Goal: Find specific page/section: Find specific page/section

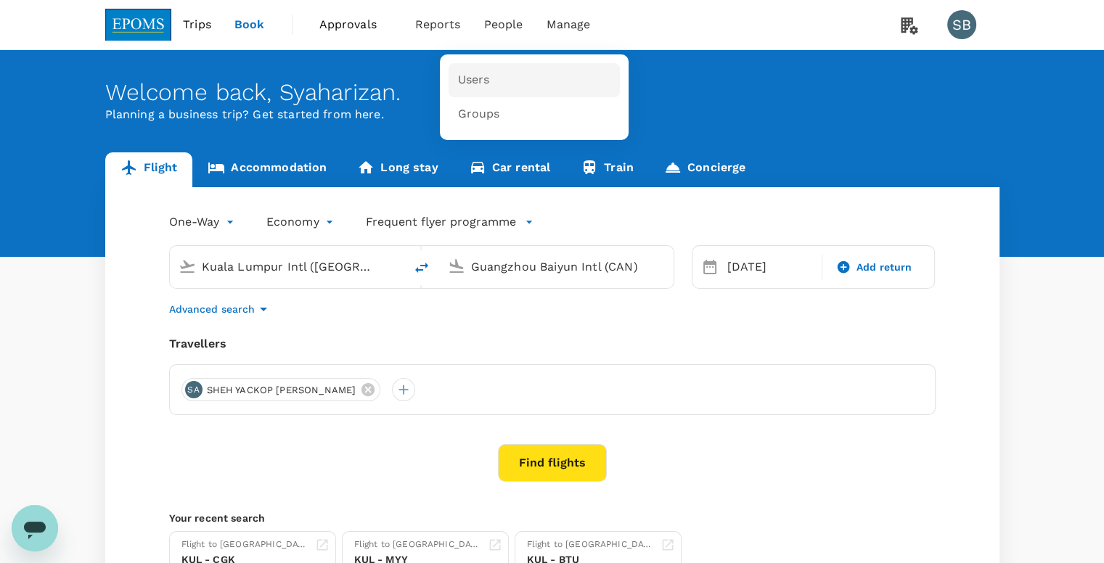
click at [512, 82] on link "Users" at bounding box center [534, 80] width 171 height 34
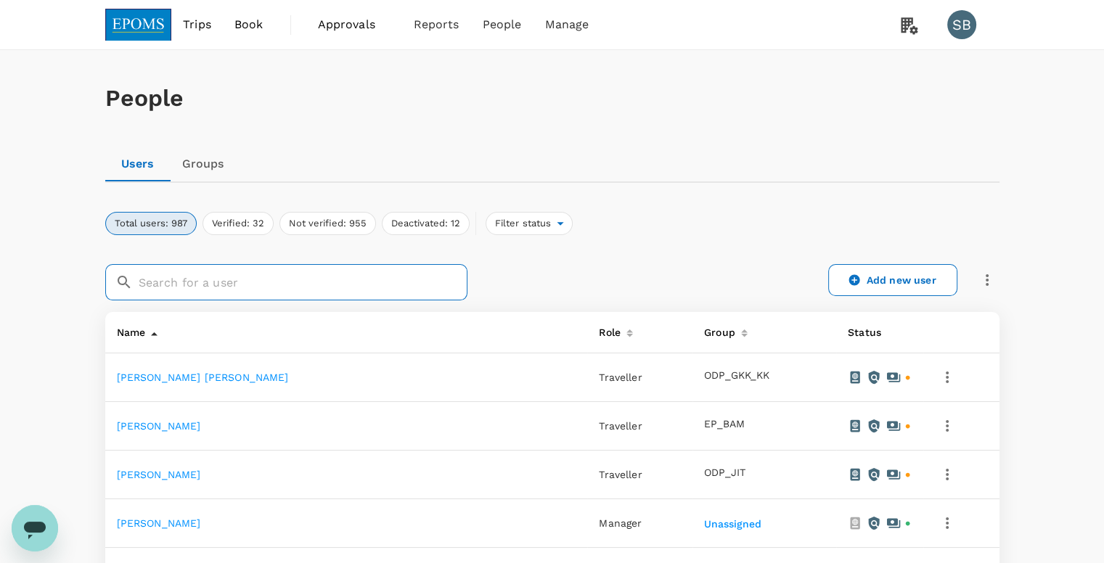
click at [333, 290] on input "text" at bounding box center [303, 282] width 329 height 36
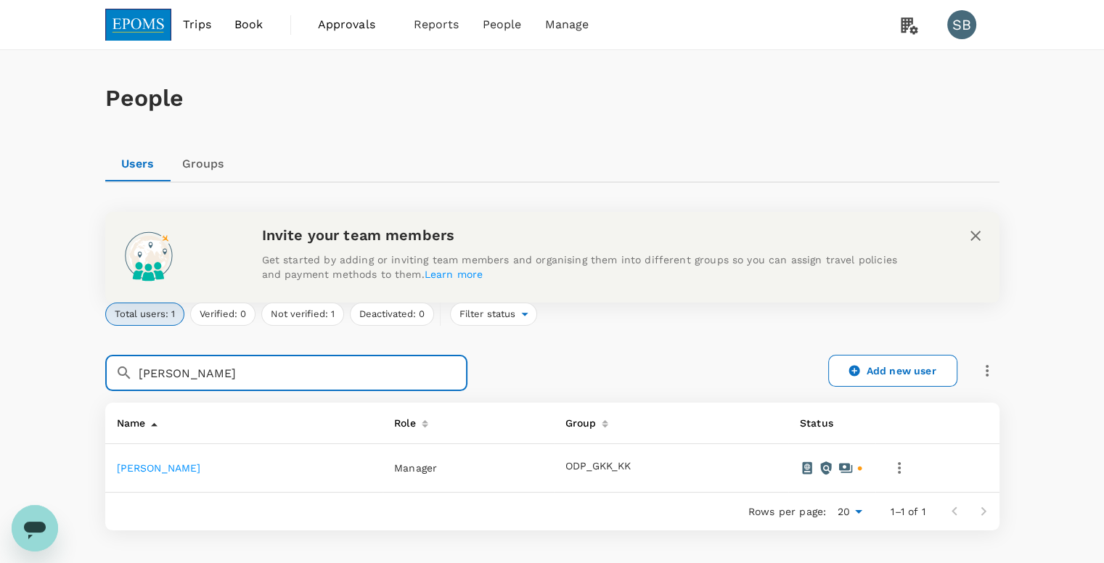
type input "irene"
click at [198, 468] on link "IRENE BINTI AGANG" at bounding box center [159, 469] width 84 height 12
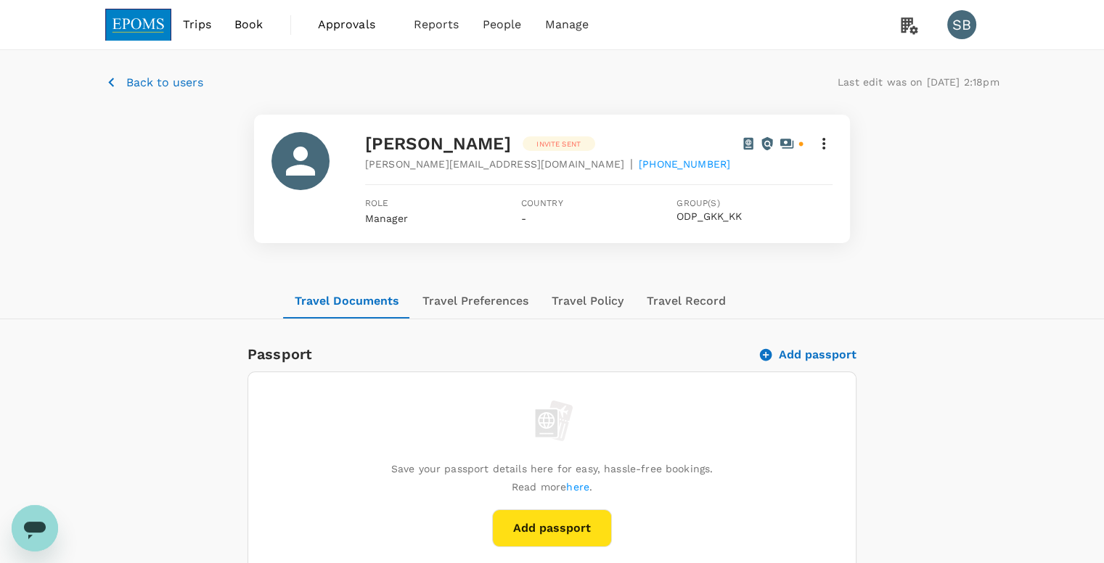
click at [903, 203] on div "IRENE BINTI AGANG Invite sent irene.agang@epoms.co | +60198314846 Role Manager …" at bounding box center [552, 179] width 895 height 129
click at [138, 84] on p "Back to users" at bounding box center [164, 82] width 77 height 17
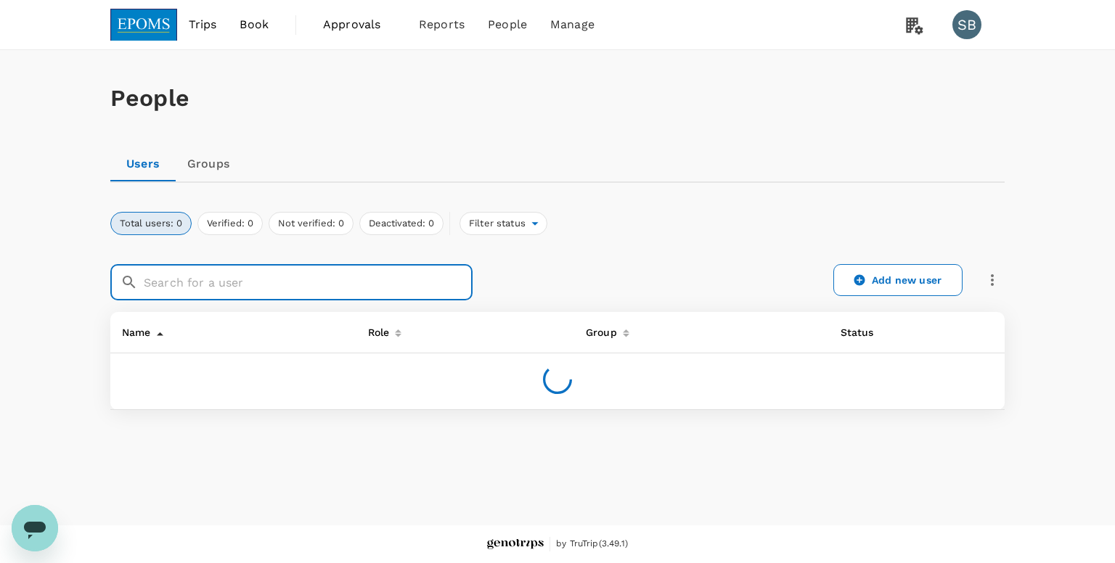
click at [285, 288] on input "text" at bounding box center [308, 282] width 329 height 36
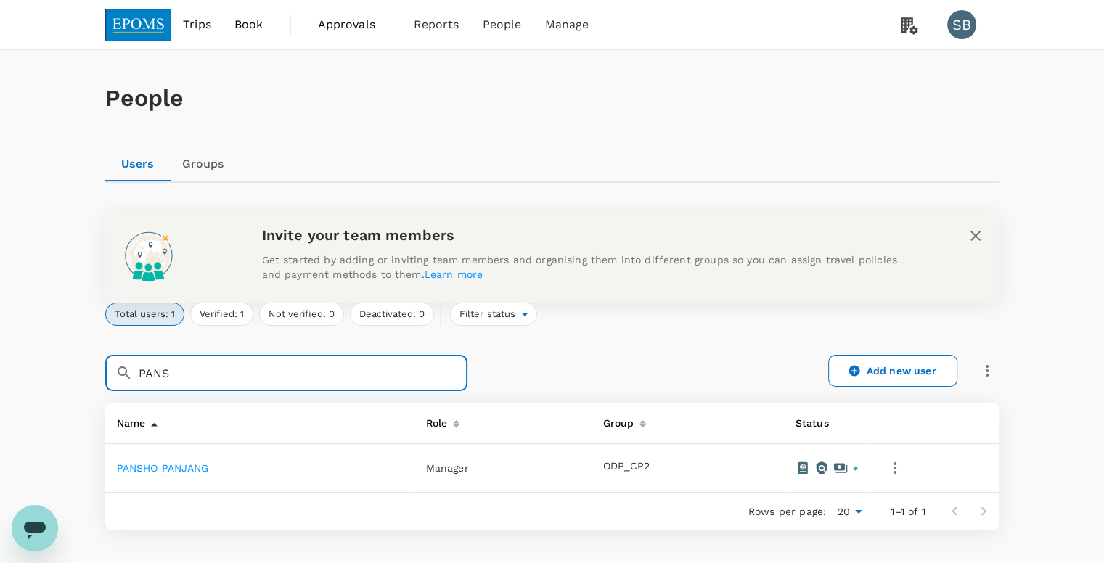
type input "PANS"
click at [203, 466] on link "PANSHO PANJANG" at bounding box center [163, 469] width 92 height 12
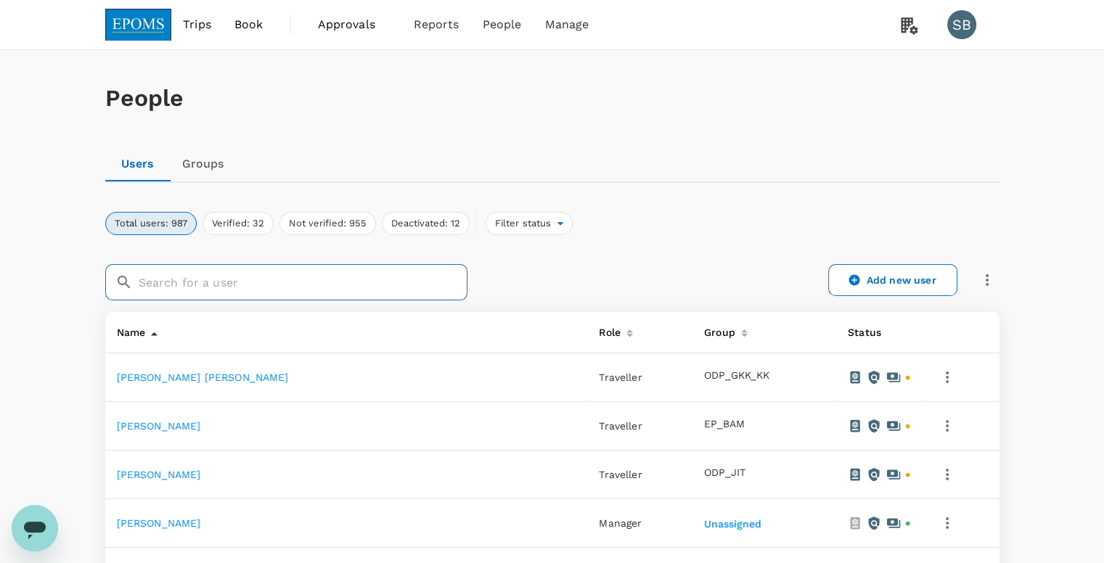
click at [181, 284] on input "text" at bounding box center [303, 282] width 329 height 36
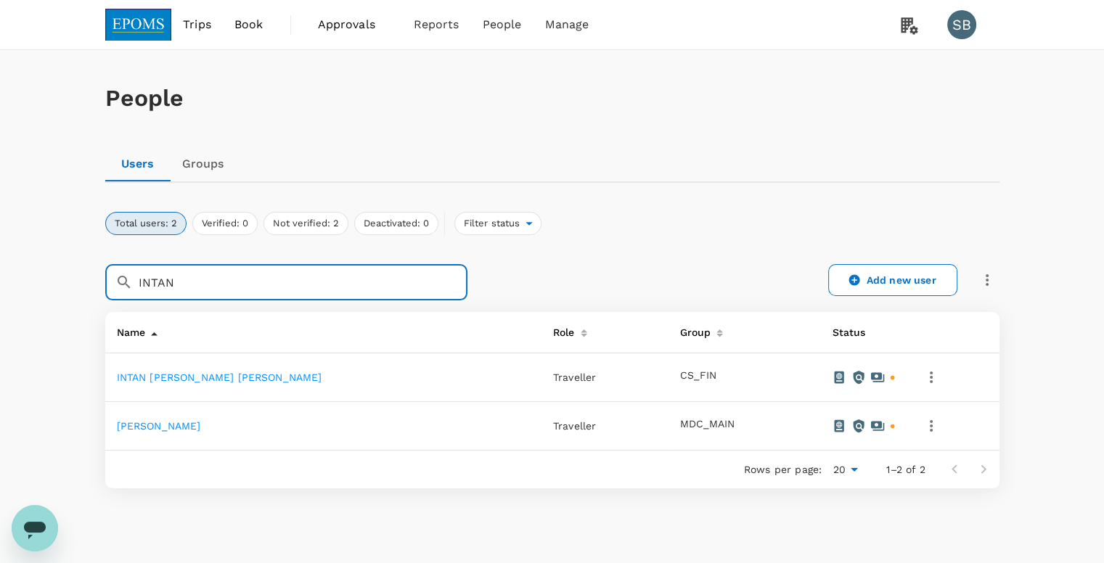
type input "INTAN"
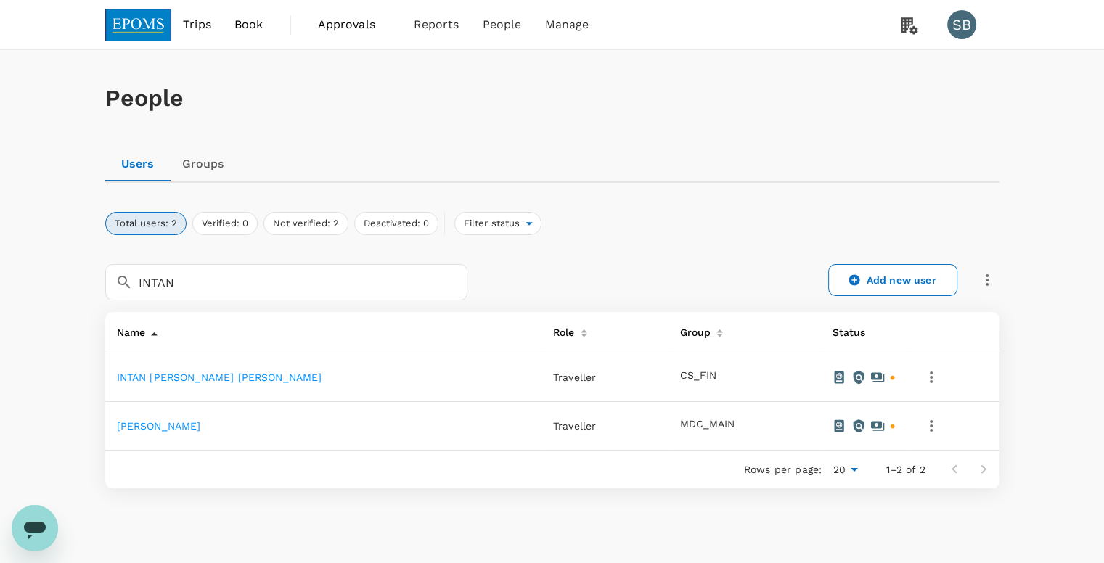
click at [201, 428] on link "INTAN ZARITH SOFIA BINTI MOHAMED ANUAR" at bounding box center [159, 426] width 84 height 12
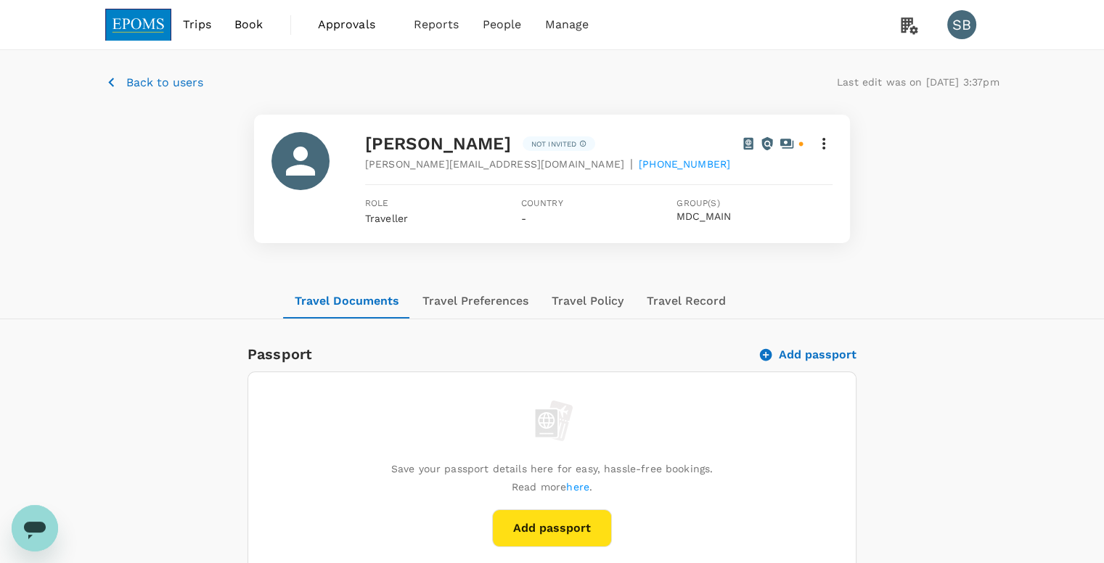
click at [160, 79] on p "Back to users" at bounding box center [164, 82] width 77 height 17
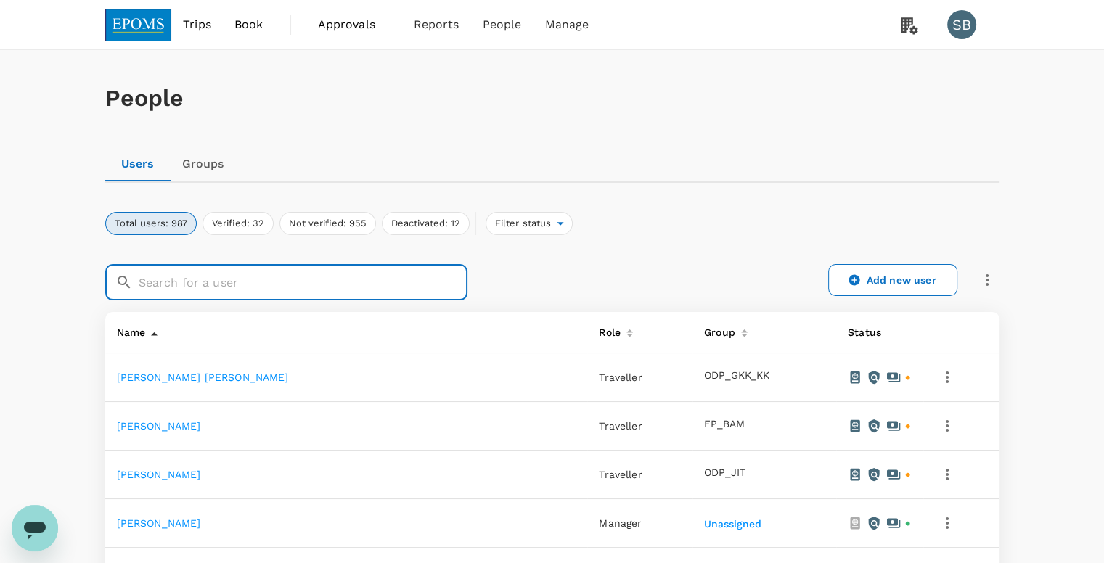
click at [322, 291] on input "text" at bounding box center [303, 282] width 329 height 36
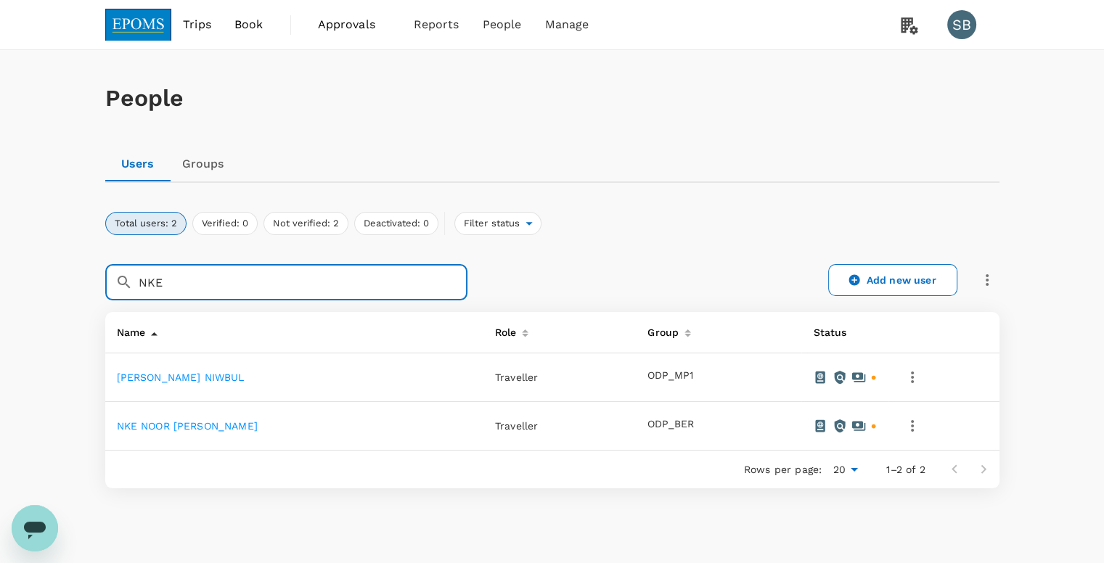
type input "NKE"
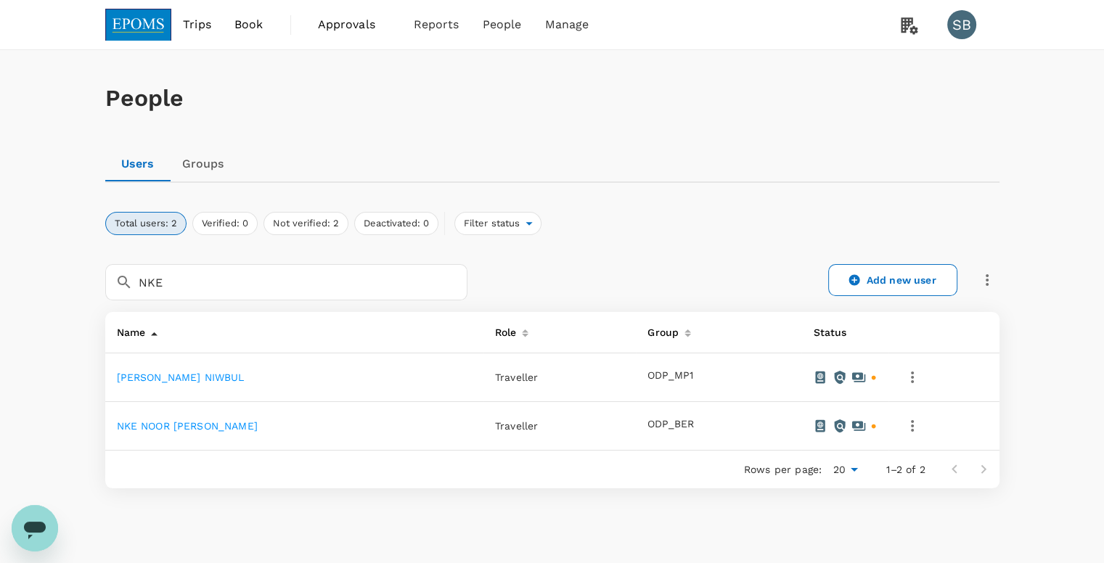
drag, startPoint x: 309, startPoint y: 425, endPoint x: 114, endPoint y: 428, distance: 194.6
click at [114, 428] on td "NKE NOOR FAJARIMA BINTI SIGOS" at bounding box center [294, 426] width 378 height 49
copy link "NKE NOOR FAJARIMA BINTI SIGOS"
click at [584, 223] on div "Total users: 2 Verified: 0 Not verified: 2 Deactivated: 0 Filter status" at bounding box center [552, 223] width 895 height 23
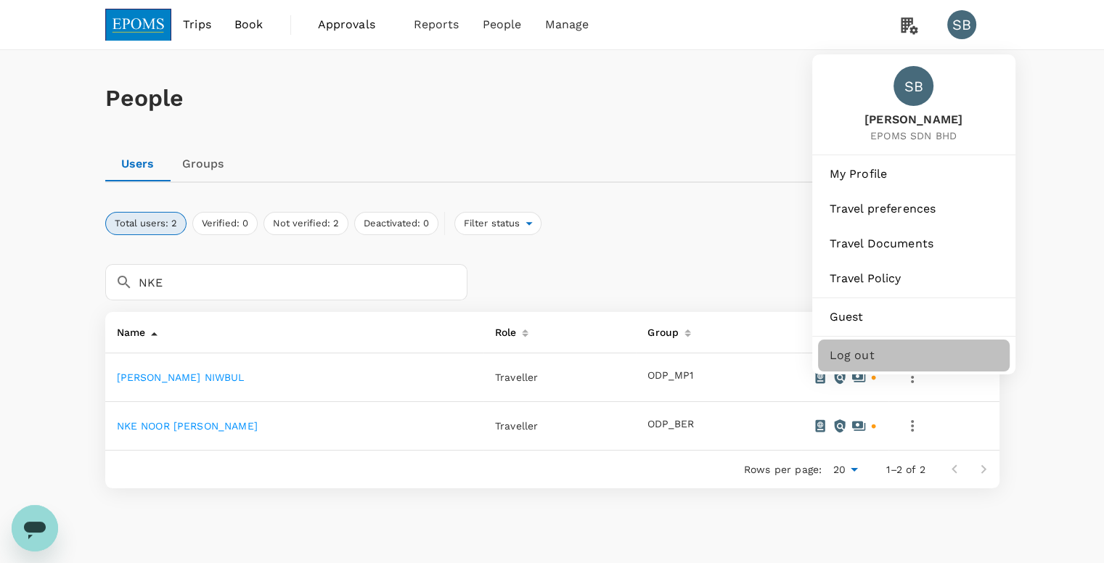
click at [855, 352] on span "Log out" at bounding box center [914, 355] width 168 height 17
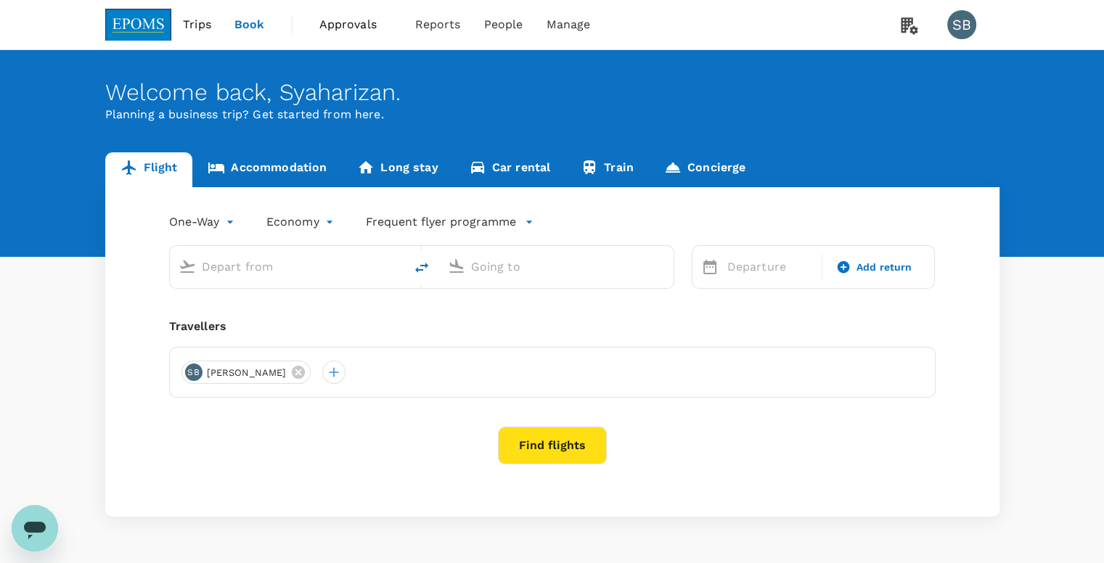
type input "Kuala Lumpur Intl ([GEOGRAPHIC_DATA])"
type input "Guangzhou Baiyun Intl (CAN)"
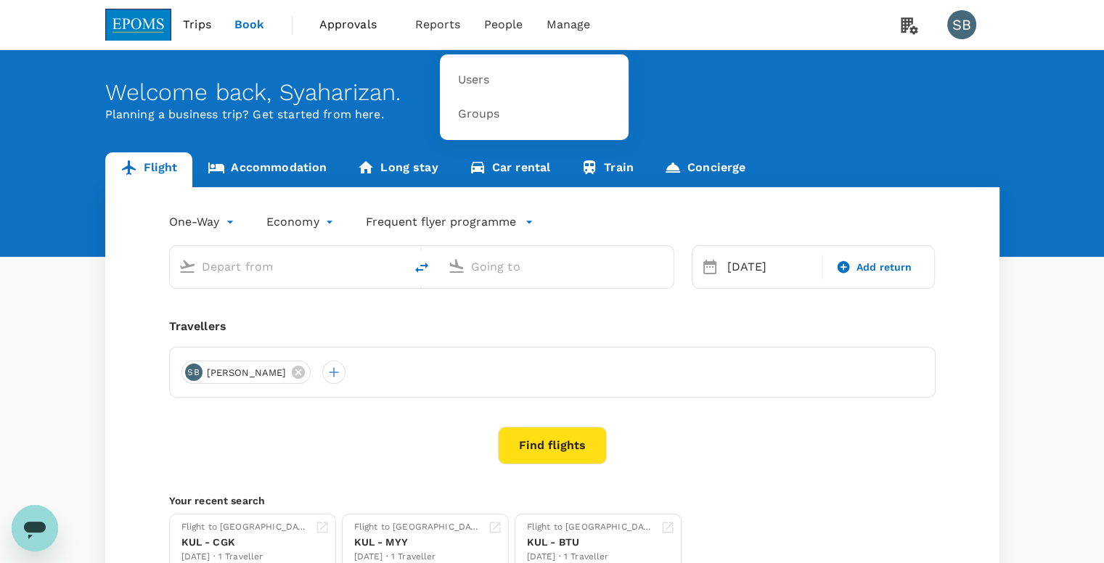
type input "Kuala Lumpur Intl ([GEOGRAPHIC_DATA])"
type input "Guangzhou Baiyun Intl (CAN)"
click at [504, 27] on span "People" at bounding box center [503, 24] width 39 height 17
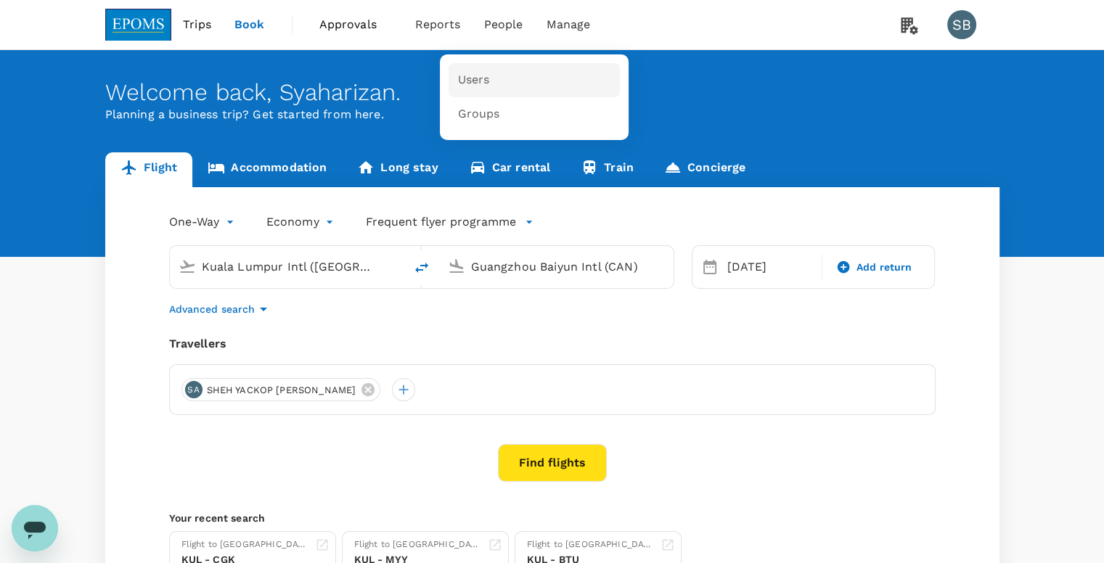
click at [487, 73] on link "Users" at bounding box center [534, 80] width 171 height 34
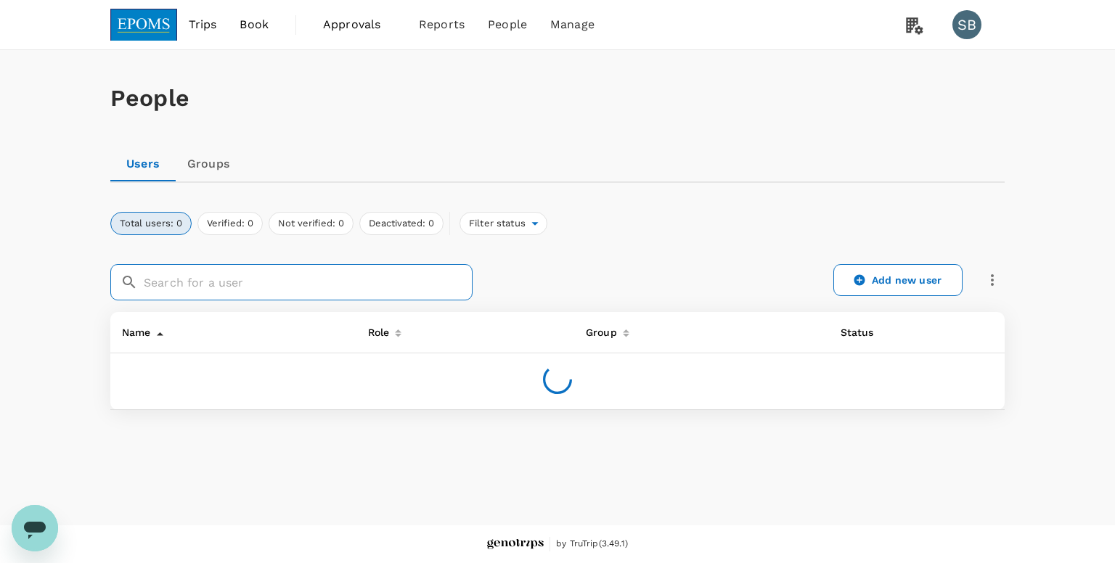
click at [195, 287] on input "text" at bounding box center [308, 282] width 329 height 36
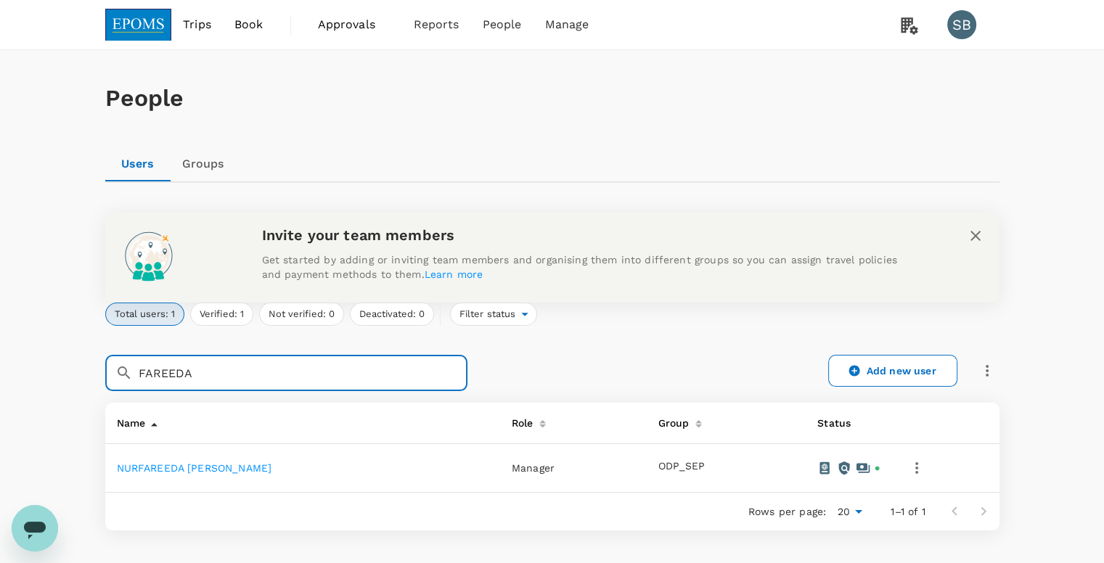
type input "FAREEDA"
click at [229, 468] on link "NURFAREEDA [PERSON_NAME]" at bounding box center [194, 469] width 155 height 12
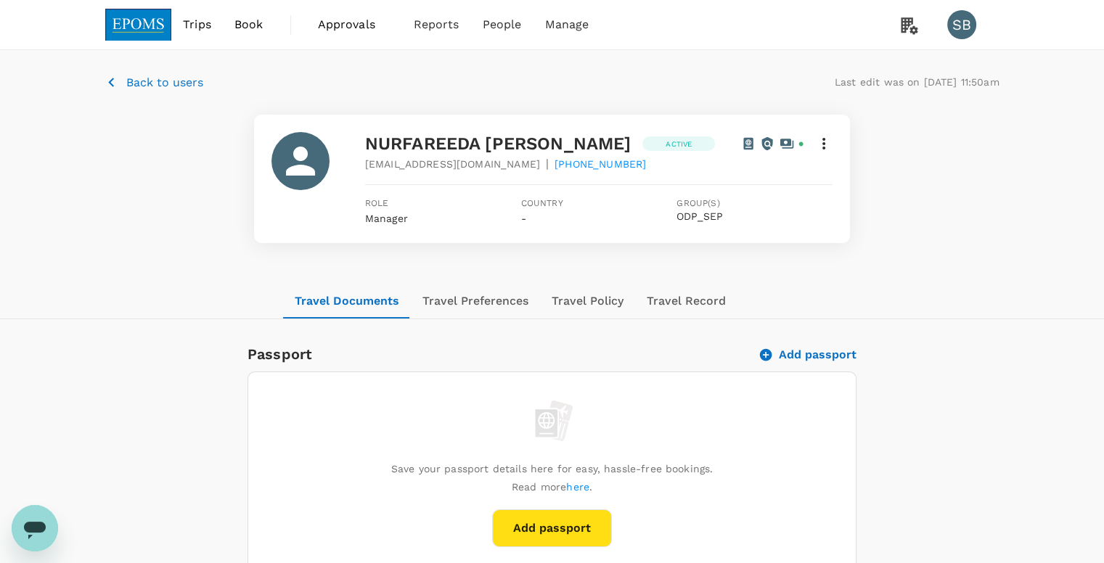
click at [140, 76] on p "Back to users" at bounding box center [164, 82] width 77 height 17
